Goal: Book appointment/travel/reservation

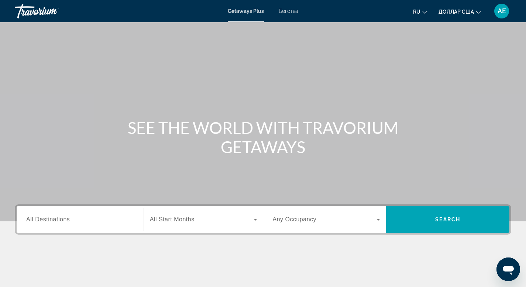
click at [52, 221] on span "All Destinations" at bounding box center [48, 219] width 44 height 6
click at [52, 221] on input "Destination All Destinations" at bounding box center [80, 220] width 108 height 9
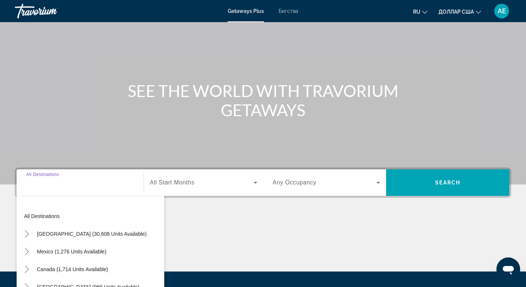
scroll to position [112, 0]
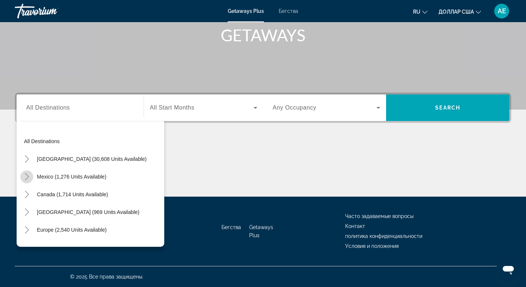
click at [27, 179] on icon "Toggle Mexico (1,276 units available)" at bounding box center [27, 176] width 4 height 7
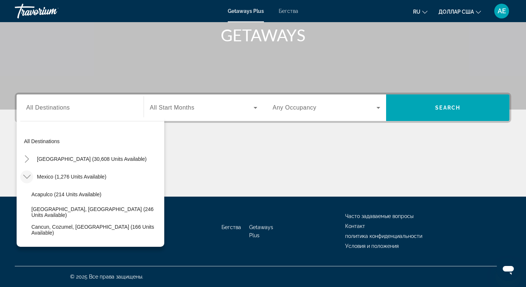
scroll to position [39, 0]
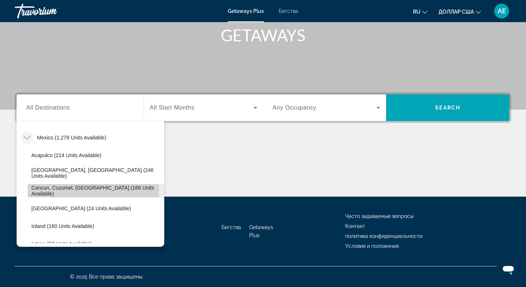
click at [37, 193] on span "Cancun, Cozumel, Riviera Maya (166 units available)" at bounding box center [95, 191] width 129 height 12
type input "**********"
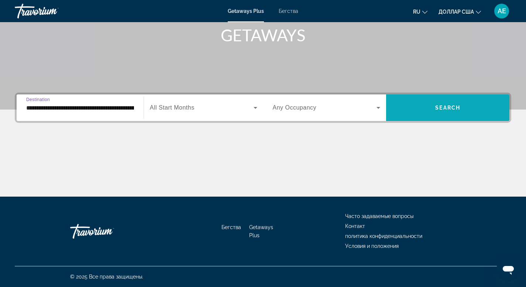
click at [410, 113] on span "Виджет поиска" at bounding box center [447, 108] width 123 height 18
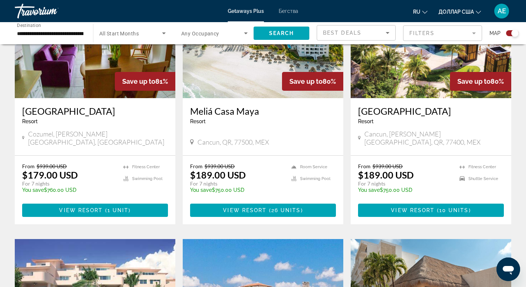
scroll to position [321, 0]
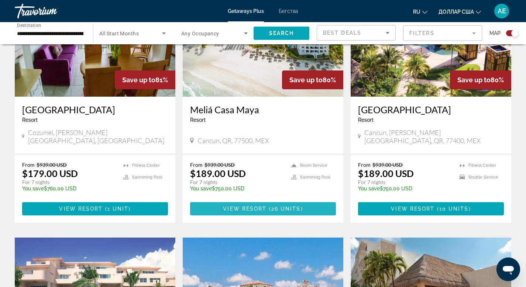
click at [236, 212] on span "View Resort" at bounding box center [245, 209] width 44 height 6
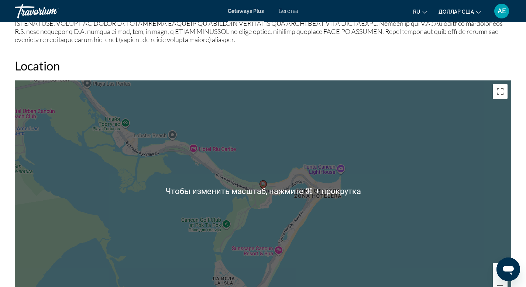
scroll to position [943, 0]
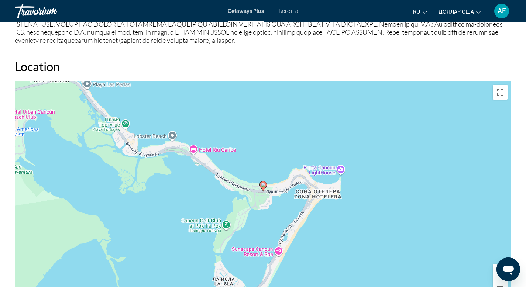
click at [234, 11] on font "Getaways Plus" at bounding box center [246, 11] width 36 height 6
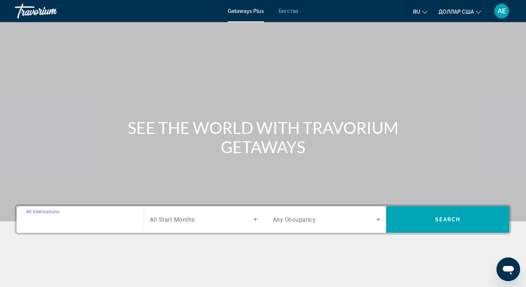
click at [78, 218] on input "Destination All Destinations" at bounding box center [80, 220] width 108 height 9
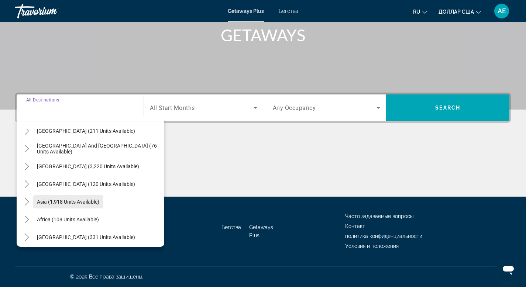
scroll to position [120, 0]
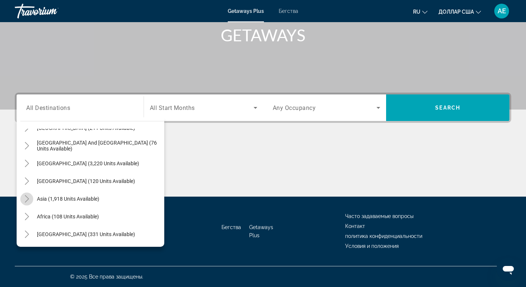
click at [28, 201] on icon "Toggle Asia (1,918 units available)" at bounding box center [26, 198] width 7 height 7
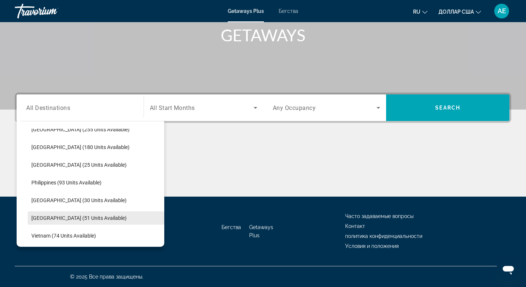
scroll to position [279, 0]
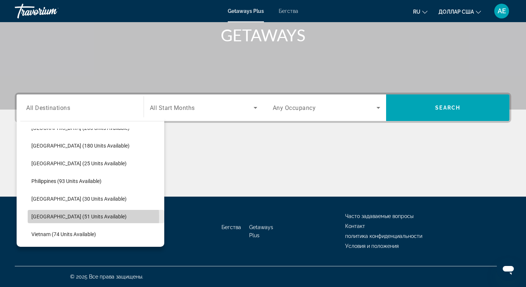
click at [40, 218] on span "Thailand (51 units available)" at bounding box center [78, 217] width 95 height 6
type input "**********"
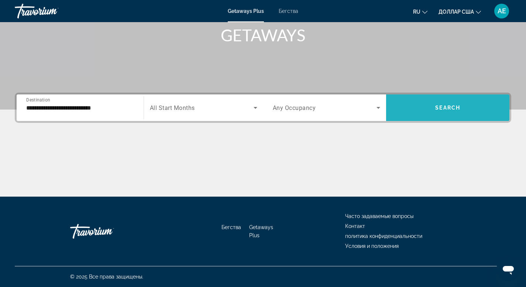
click at [423, 115] on span "Search widget" at bounding box center [447, 108] width 123 height 18
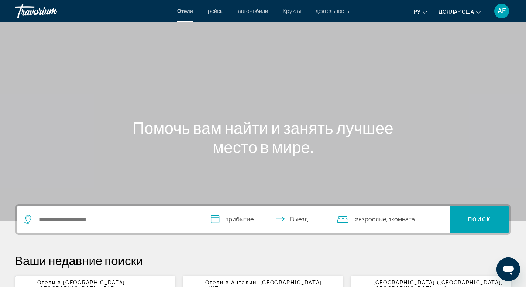
click at [206, 13] on li "рейсы" at bounding box center [216, 11] width 30 height 6
click at [213, 12] on font "рейсы" at bounding box center [216, 11] width 16 height 6
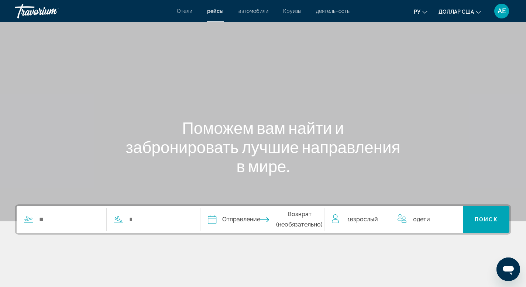
click at [248, 12] on font "автомобили" at bounding box center [254, 11] width 30 height 6
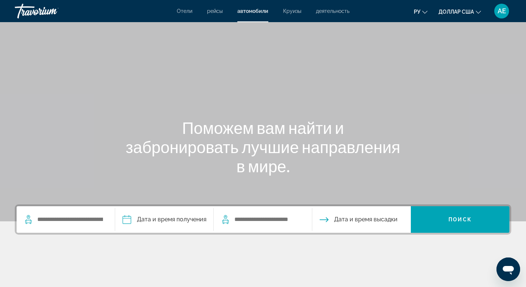
click at [291, 13] on font "Круизы" at bounding box center [292, 11] width 18 height 6
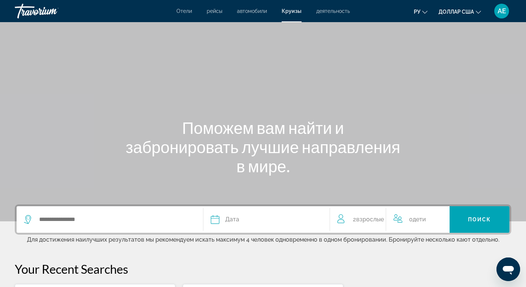
click at [325, 13] on font "деятельность" at bounding box center [333, 11] width 34 height 6
